Goal: Transaction & Acquisition: Purchase product/service

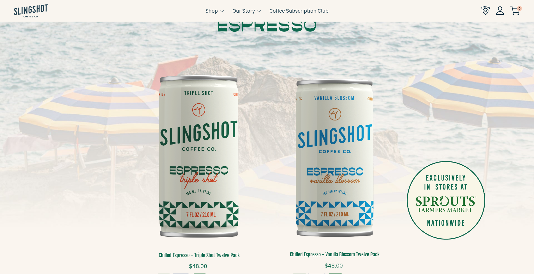
scroll to position [84, 0]
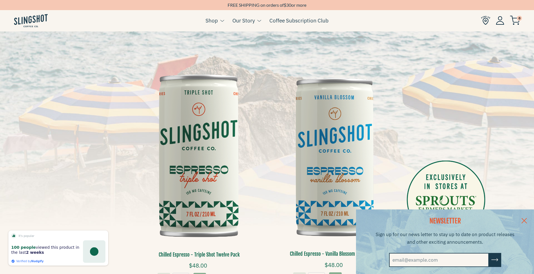
click at [531, 219] on link at bounding box center [524, 220] width 20 height 22
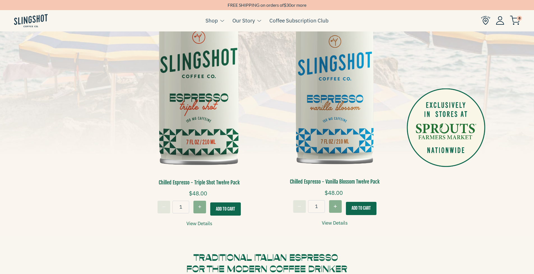
scroll to position [142, 0]
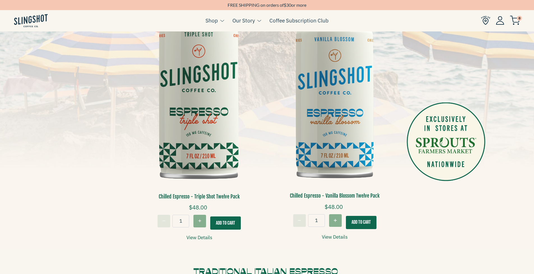
click at [340, 126] on img at bounding box center [334, 98] width 127 height 190
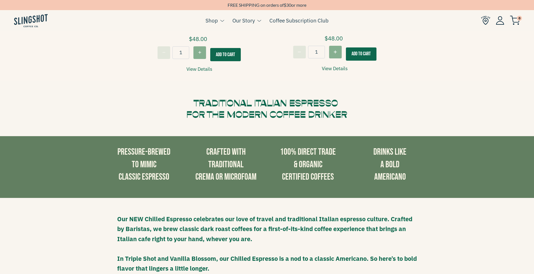
scroll to position [338, 0]
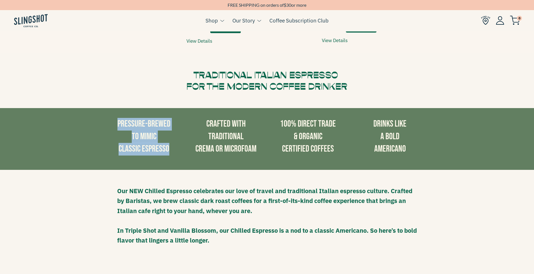
drag, startPoint x: 118, startPoint y: 121, endPoint x: 168, endPoint y: 147, distance: 56.3
click at [168, 147] on h3 "PRESSURE-BREWED TO MIMIC CLASSIC ESPRESSO" at bounding box center [144, 137] width 74 height 38
copy h3 "PRESSURE-BREWED TO MIMIC CLASSIC ESPRESSO"
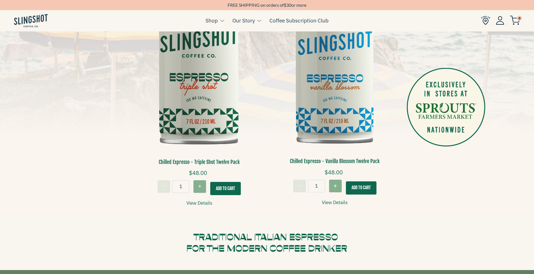
scroll to position [226, 0]
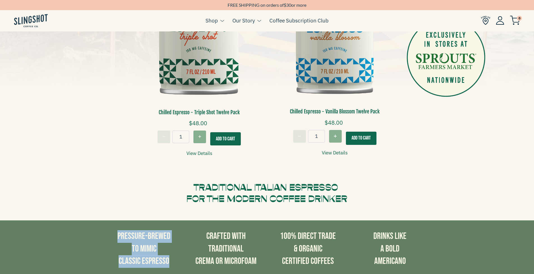
click at [333, 152] on link "View Details" at bounding box center [335, 153] width 26 height 8
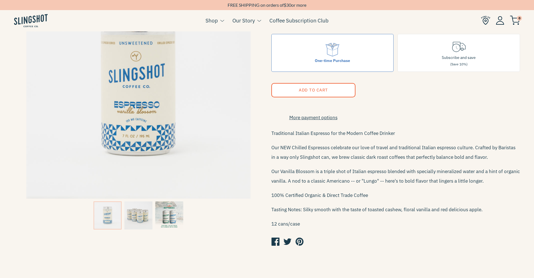
scroll to position [112, 0]
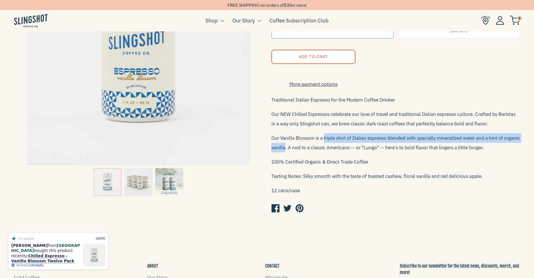
drag, startPoint x: 324, startPoint y: 142, endPoint x: 285, endPoint y: 148, distance: 39.0
click at [285, 148] on p "Our Vanilla Blossom is a triple shot of Italian espresso blended with specially…" at bounding box center [395, 142] width 249 height 19
copy p "triple shot of Italian espresso blended with specially mineralized water and a …"
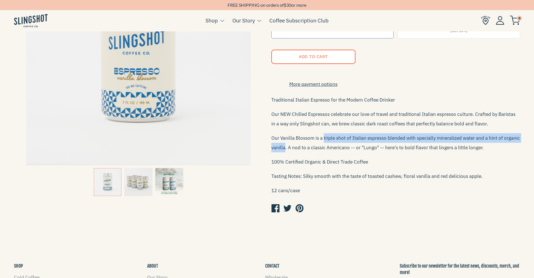
click at [137, 185] on img at bounding box center [138, 182] width 28 height 28
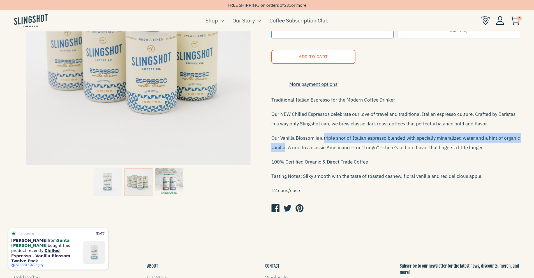
click at [171, 184] on img at bounding box center [169, 182] width 28 height 28
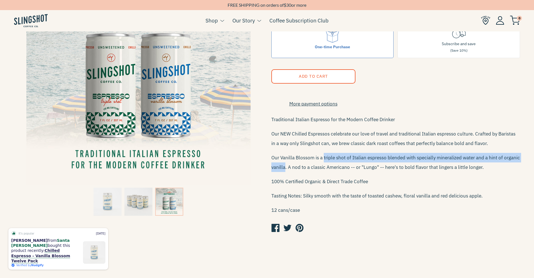
scroll to position [84, 0]
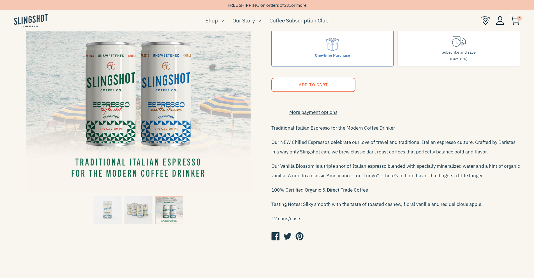
click at [391, 122] on form "$48.00 Quantity 1 Purchase Options One-time Purchase Subscribe and save (Save 1…" at bounding box center [395, 113] width 249 height 260
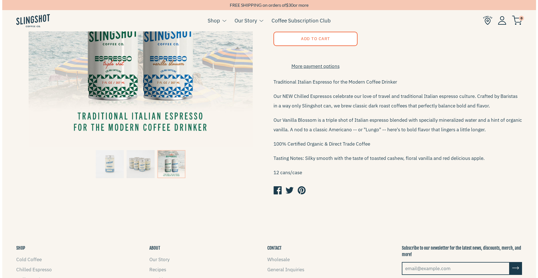
scroll to position [140, 0]
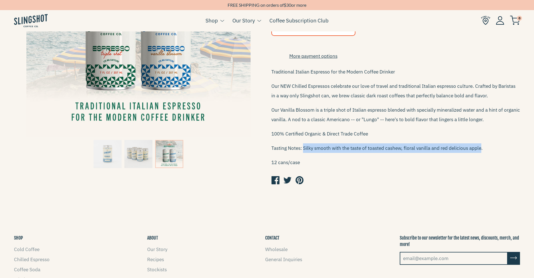
drag, startPoint x: 303, startPoint y: 152, endPoint x: 480, endPoint y: 152, distance: 176.6
click at [480, 152] on p "Tasting Notes: Silky smooth with the taste of toasted cashew, floral vanilla an…" at bounding box center [395, 148] width 249 height 10
copy p "Silky smooth with the taste of toasted cashew, floral vanilla and red delicious…"
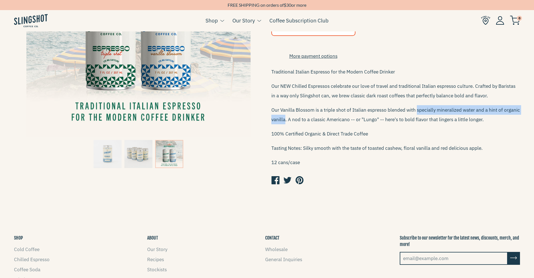
drag, startPoint x: 417, startPoint y: 114, endPoint x: 285, endPoint y: 122, distance: 132.3
click at [285, 122] on p "Our Vanilla Blossom is a triple shot of Italian espresso blended with specially…" at bounding box center [395, 114] width 249 height 19
copy p "specially mineralized water and a hint of organic vanilla"
click at [159, 63] on img at bounding box center [138, 25] width 249 height 224
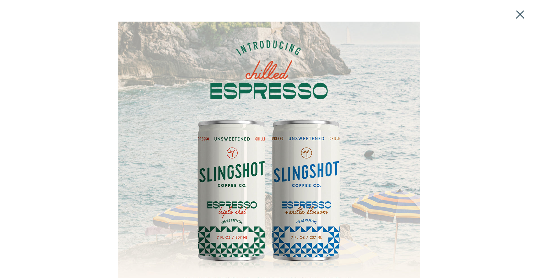
click at [523, 13] on button at bounding box center [520, 14] width 12 height 12
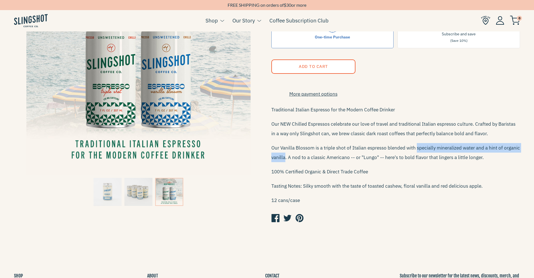
scroll to position [81, 0]
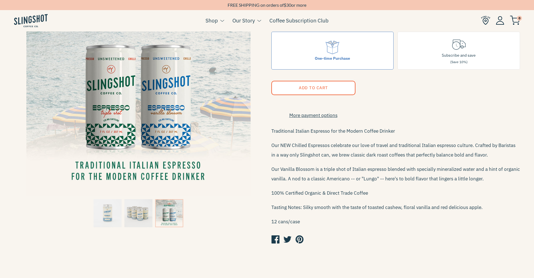
click at [343, 177] on p "Our Vanilla Blossom is a triple shot of Italian espresso blended with specially…" at bounding box center [395, 173] width 249 height 19
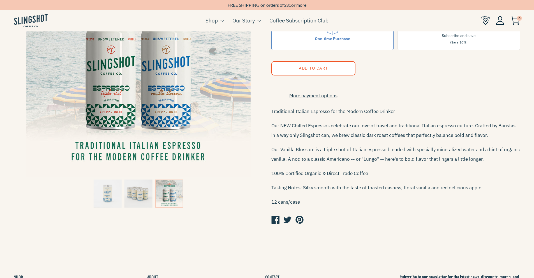
scroll to position [98, 0]
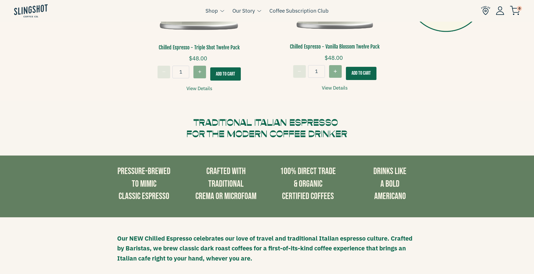
scroll to position [310, 0]
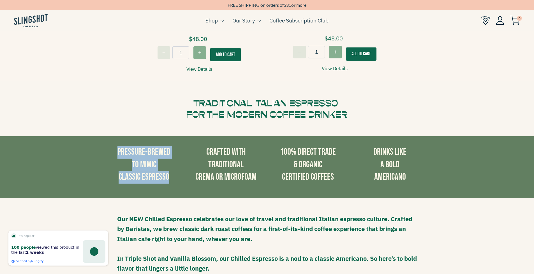
drag, startPoint x: 118, startPoint y: 149, endPoint x: 169, endPoint y: 175, distance: 57.1
click at [169, 175] on h3 "PRESSURE-BREWED TO MIMIC CLASSIC ESPRESSO" at bounding box center [144, 165] width 74 height 38
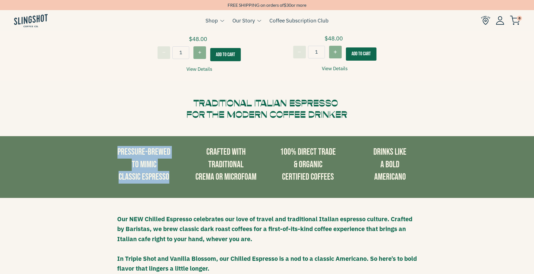
copy h3 "PRESSURE-BREWED TO MIMIC CLASSIC ESPRESSO"
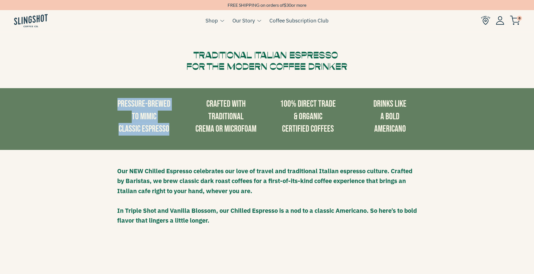
scroll to position [226, 0]
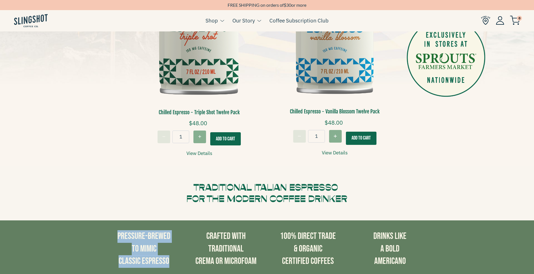
click at [329, 151] on link "View Details" at bounding box center [335, 153] width 26 height 8
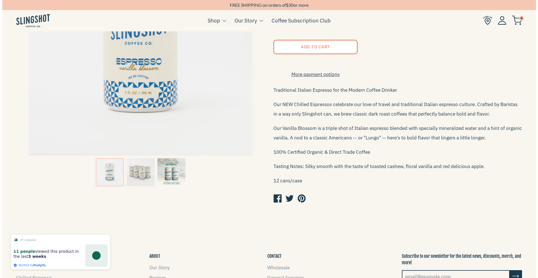
scroll to position [112, 0]
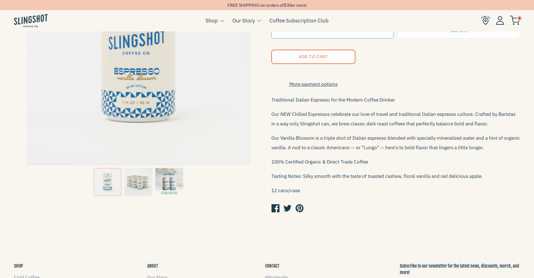
click at [137, 187] on img at bounding box center [138, 182] width 28 height 28
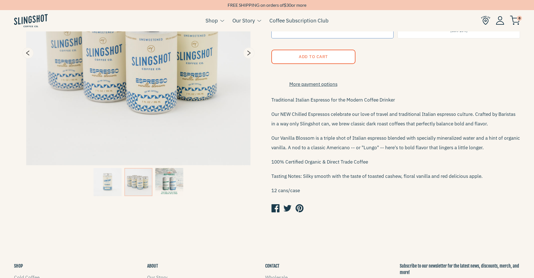
click at [150, 91] on img at bounding box center [138, 53] width 249 height 224
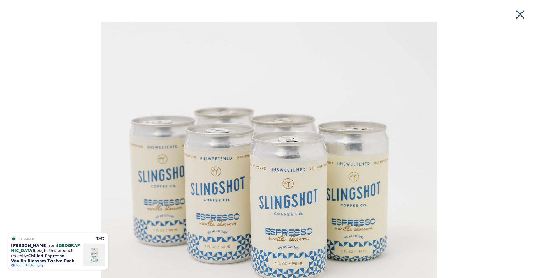
click at [523, 14] on button at bounding box center [520, 14] width 12 height 12
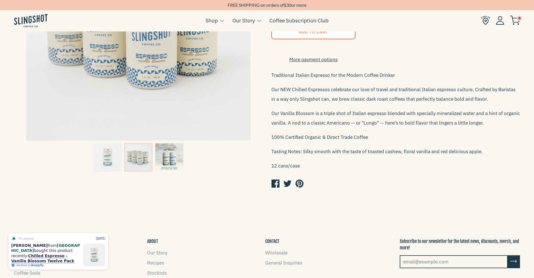
scroll to position [137, 0]
click at [162, 153] on img at bounding box center [169, 157] width 28 height 28
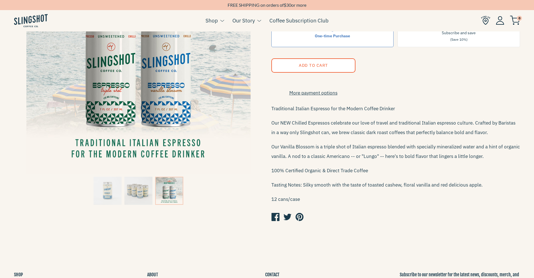
scroll to position [98, 0]
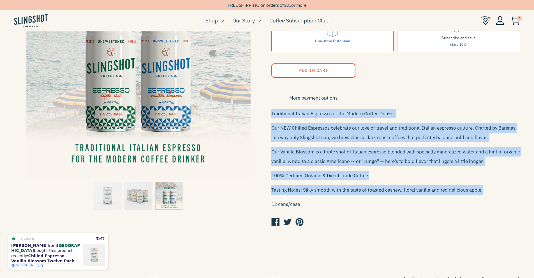
drag, startPoint x: 271, startPoint y: 116, endPoint x: 490, endPoint y: 195, distance: 231.7
click at [490, 195] on div "Traditional Italian Espresso for the Modern Coffee Drinker Our NEW Chilled Espr…" at bounding box center [395, 159] width 249 height 100
copy div "Traditional Italian Espresso for the Modern Coffee Drinker Our NEW Chilled Espr…"
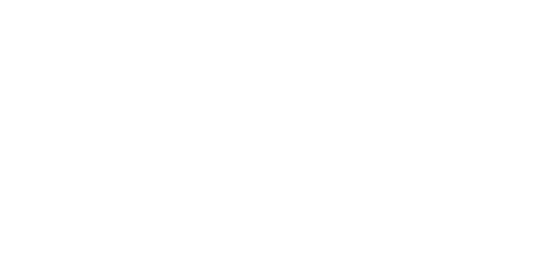
scroll to position [226, 0]
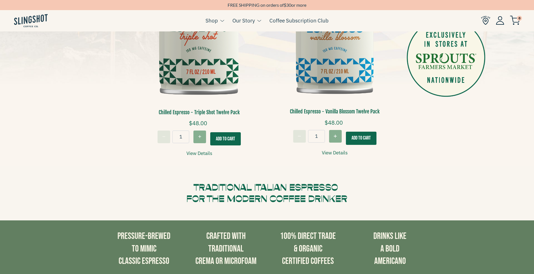
click at [197, 151] on link "View Details" at bounding box center [199, 153] width 26 height 8
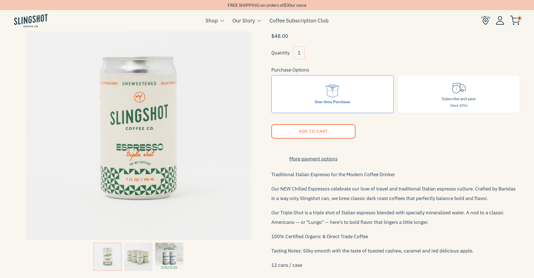
scroll to position [56, 0]
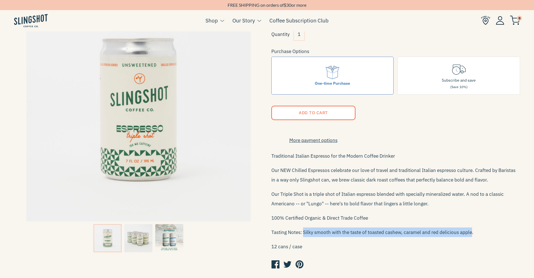
drag, startPoint x: 304, startPoint y: 236, endPoint x: 470, endPoint y: 236, distance: 166.0
click at [470, 236] on p "Tasting Notes: Silky smooth with the taste of toasted cashew, caramel and red d…" at bounding box center [395, 232] width 249 height 10
copy p "Silky smooth with the taste of toasted cashew, caramel and red delicious apple"
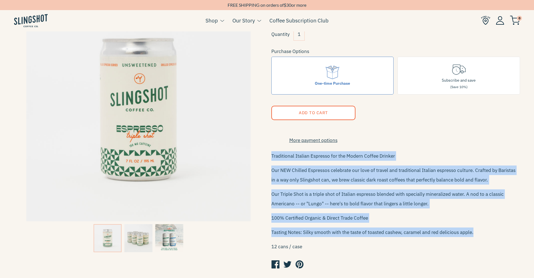
drag, startPoint x: 272, startPoint y: 159, endPoint x: 476, endPoint y: 234, distance: 218.0
click at [476, 234] on div "Traditional Italian Espresso for the Modern Coffee Drinker Our NEW Chilled Espr…" at bounding box center [395, 201] width 249 height 100
copy div "Traditional Italian Espresso for the Modern Coffee Drinker Our NEW Chilled Espr…"
click at [141, 238] on img at bounding box center [138, 238] width 28 height 28
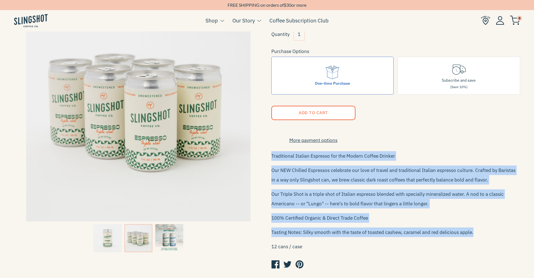
click at [160, 237] on img at bounding box center [169, 238] width 28 height 28
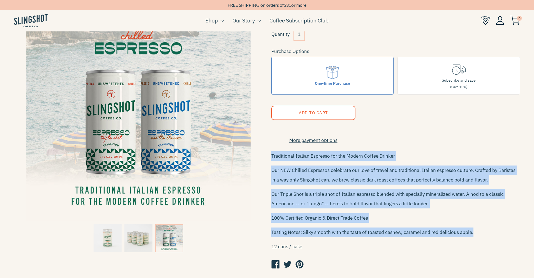
click at [369, 169] on div "Traditional Italian Espresso for the Modern Coffee Drinker Our NEW Chilled Espr…" at bounding box center [395, 201] width 249 height 100
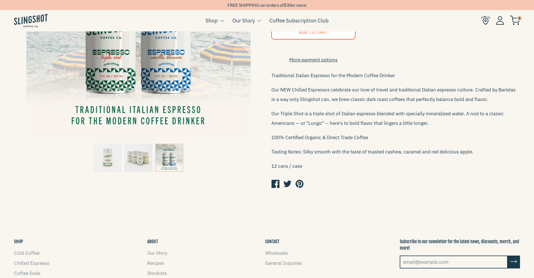
scroll to position [84, 0]
